Goal: Task Accomplishment & Management: Use online tool/utility

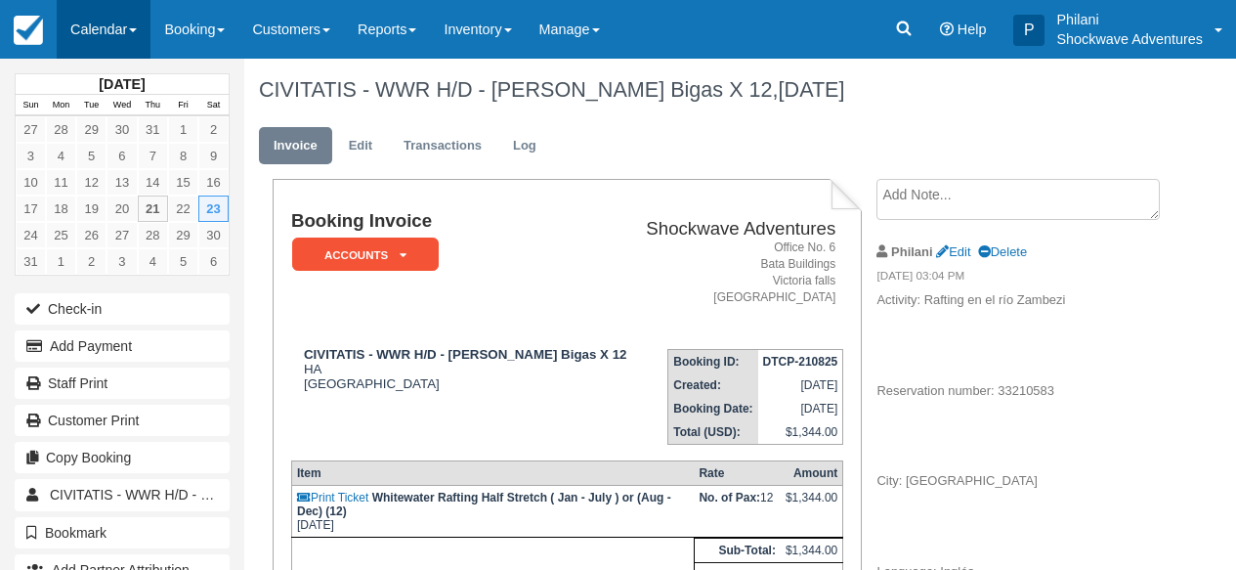
click at [124, 30] on link "Calendar" at bounding box center [104, 29] width 94 height 59
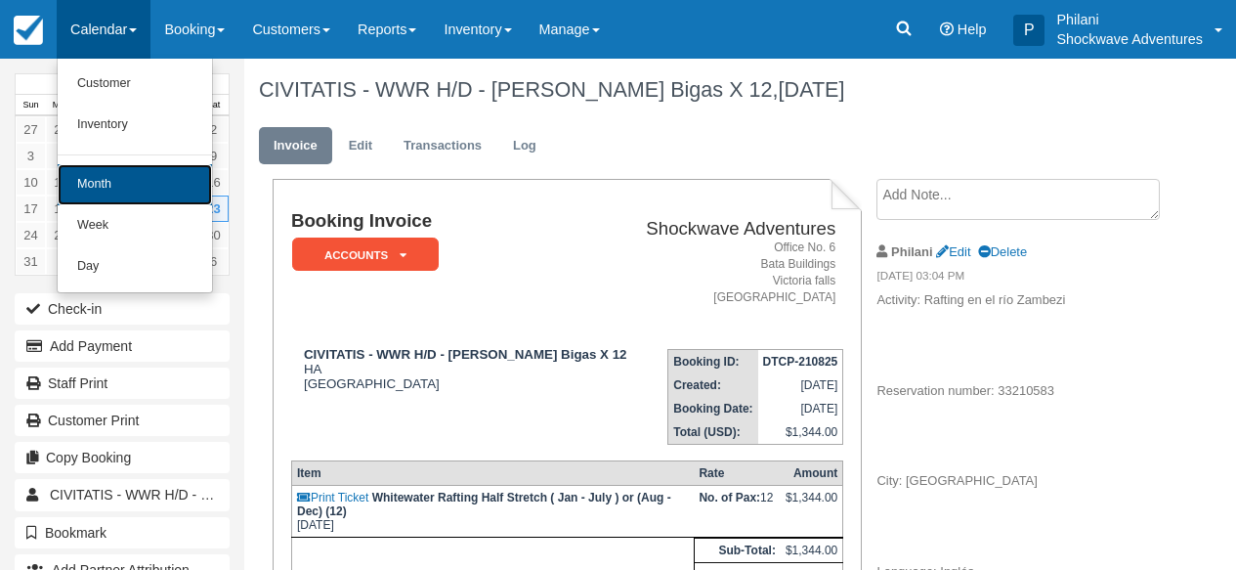
click at [116, 173] on link "Month" at bounding box center [135, 184] width 154 height 41
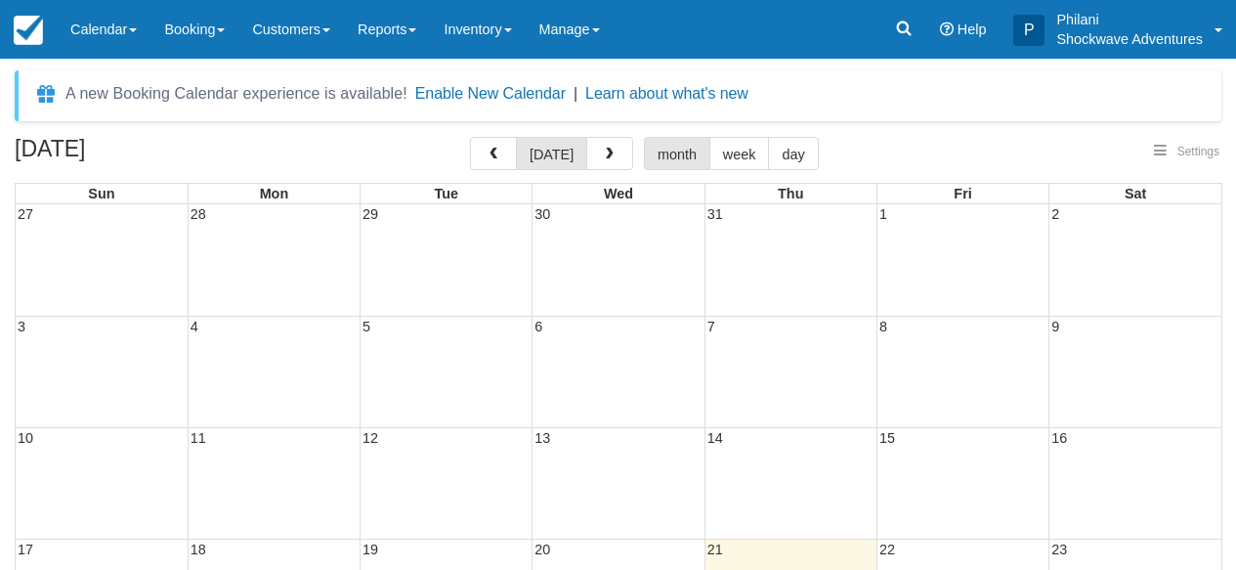
select select
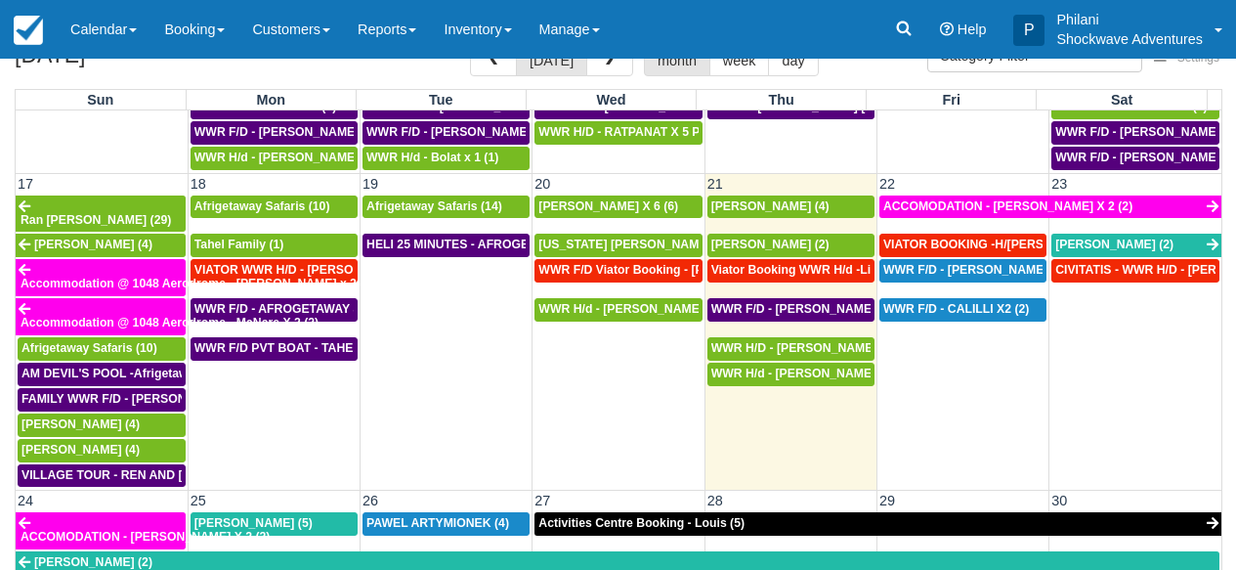
scroll to position [1222, 0]
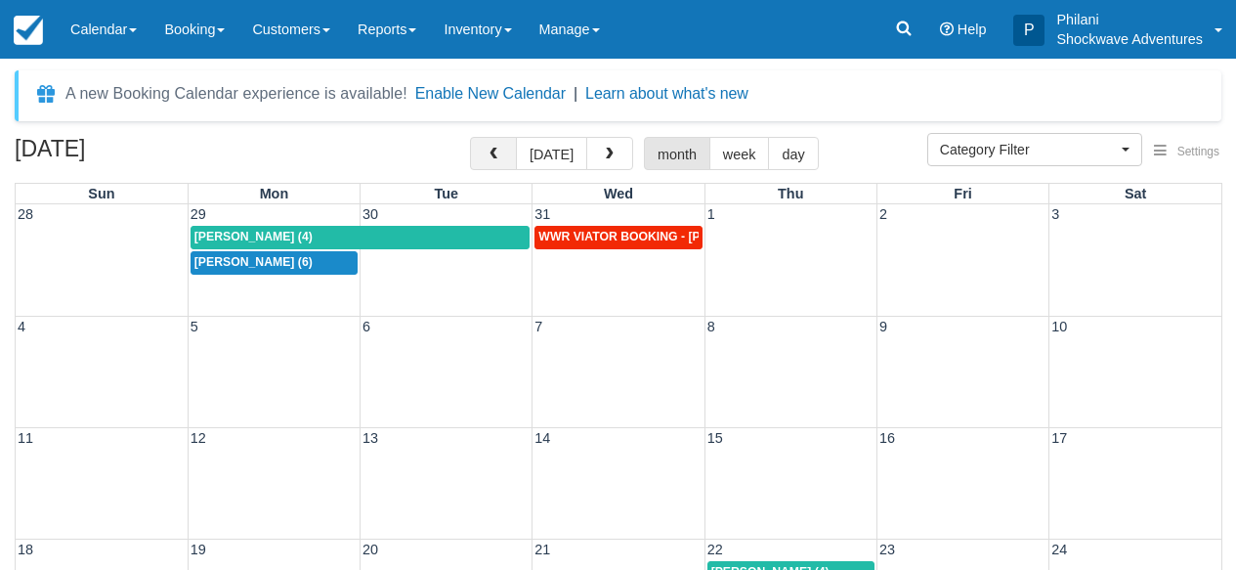
click at [496, 155] on span "button" at bounding box center [494, 155] width 14 height 14
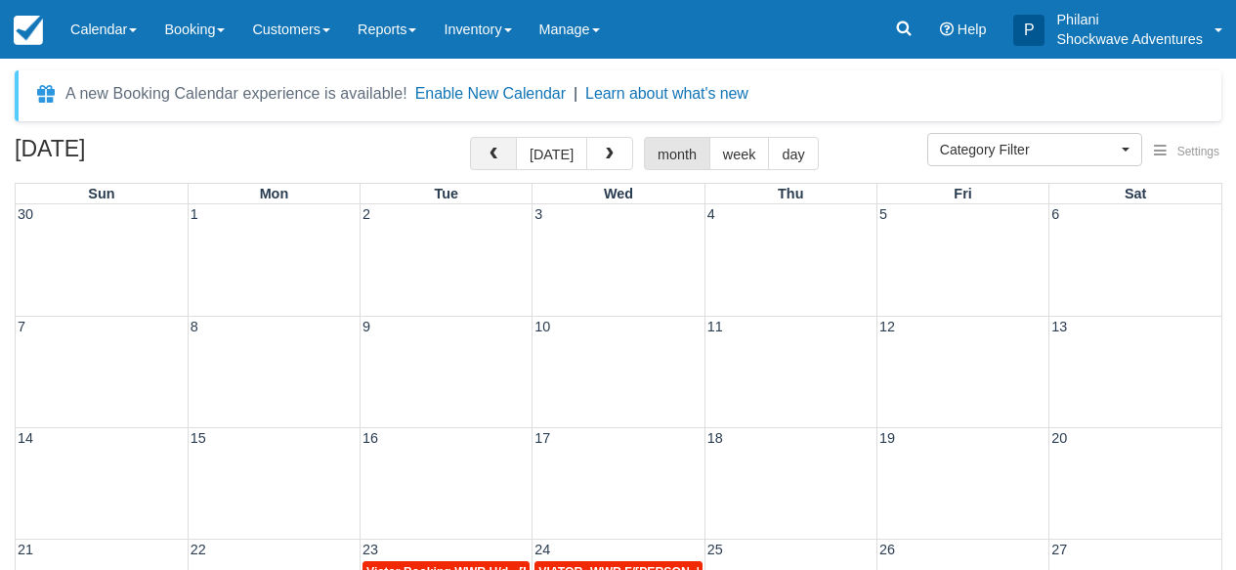
click at [510, 152] on button "button" at bounding box center [493, 153] width 47 height 33
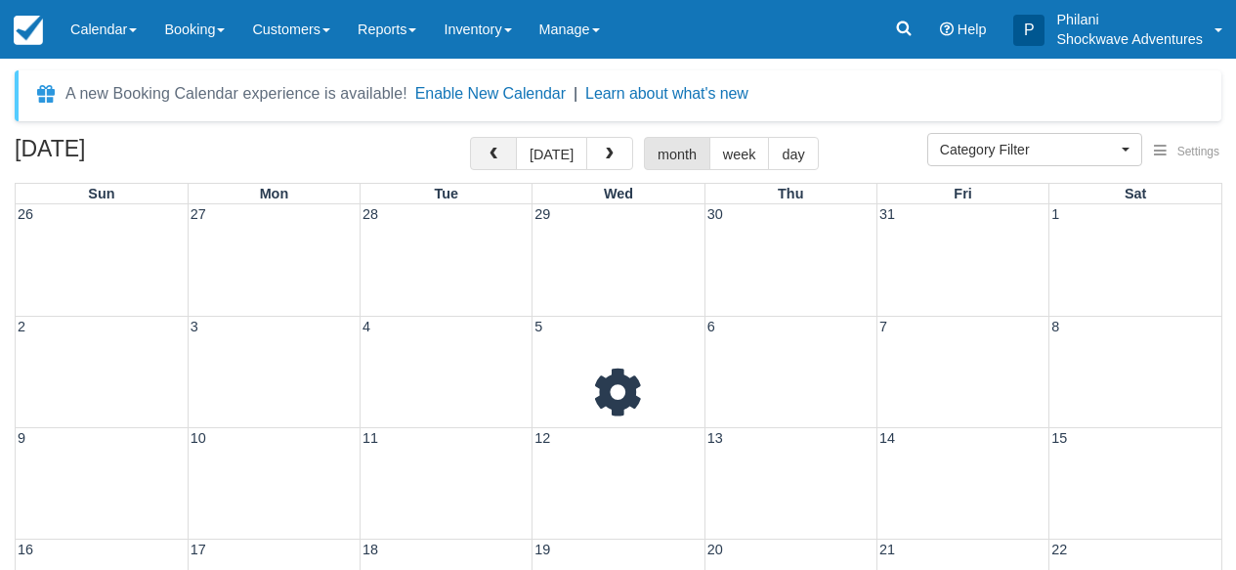
click at [500, 156] on span "button" at bounding box center [494, 155] width 14 height 14
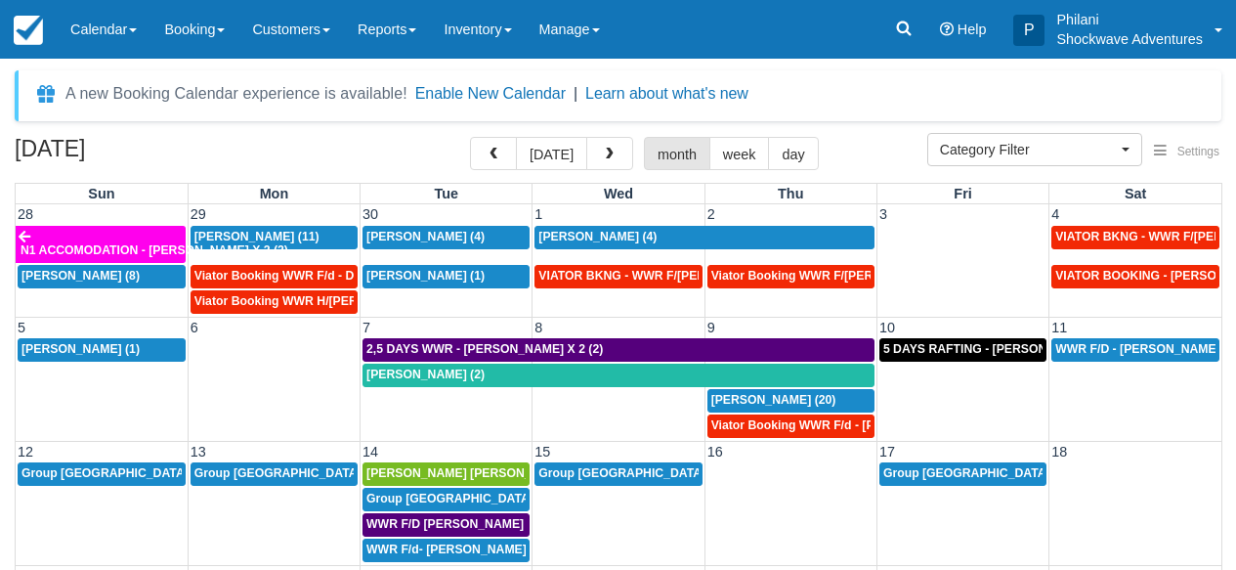
click at [500, 156] on span "button" at bounding box center [494, 155] width 14 height 14
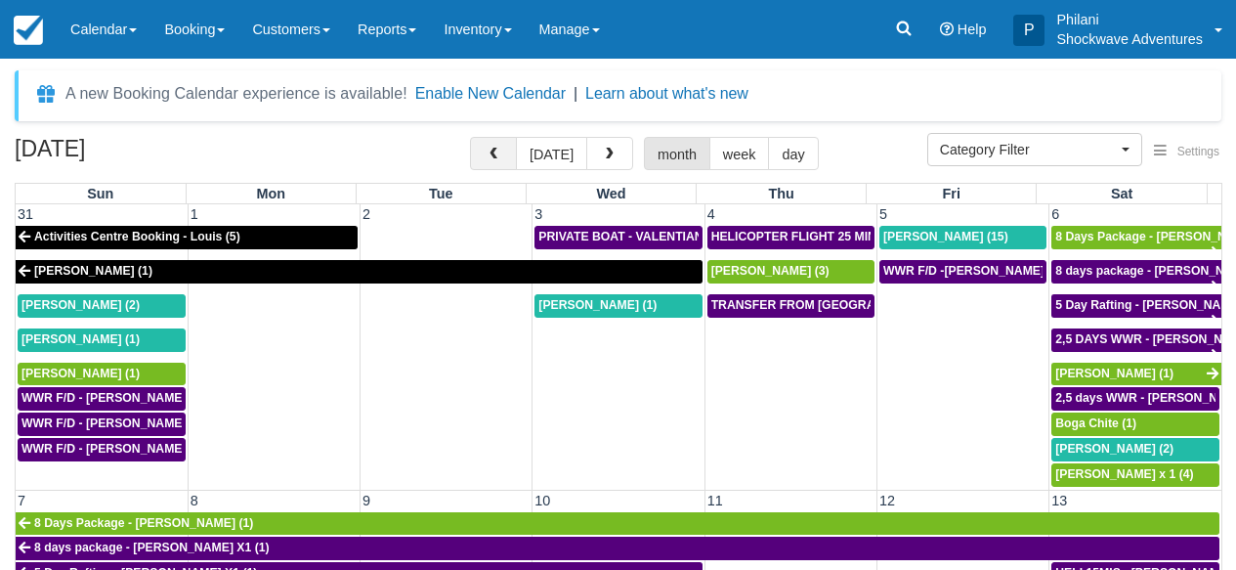
click at [500, 149] on span "button" at bounding box center [494, 155] width 14 height 14
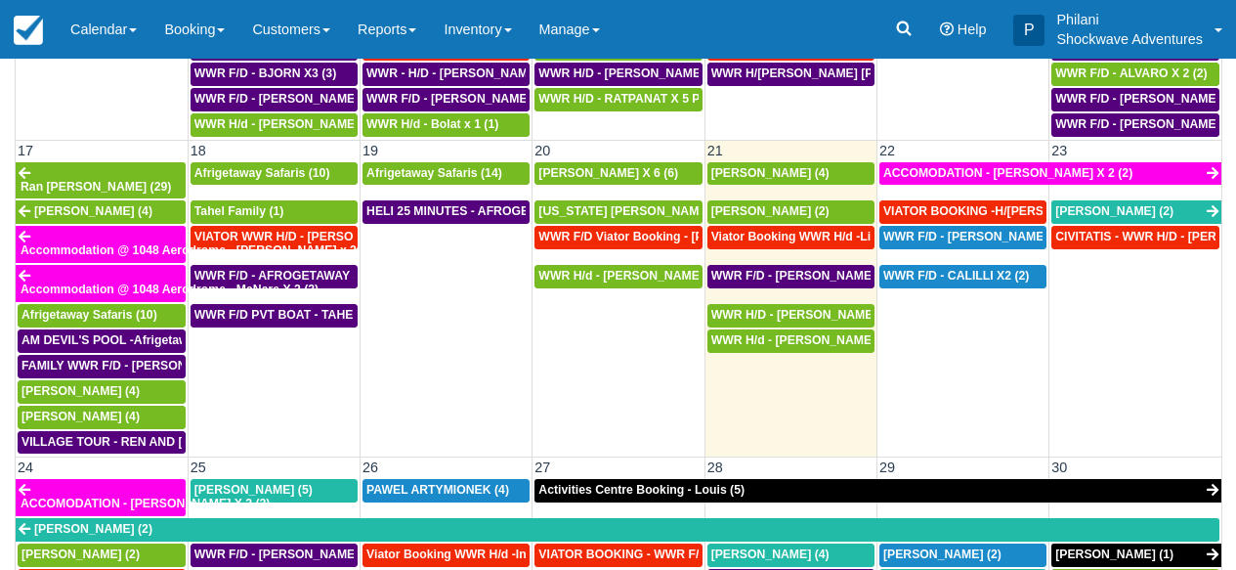
scroll to position [950, 0]
